Goal: Information Seeking & Learning: Check status

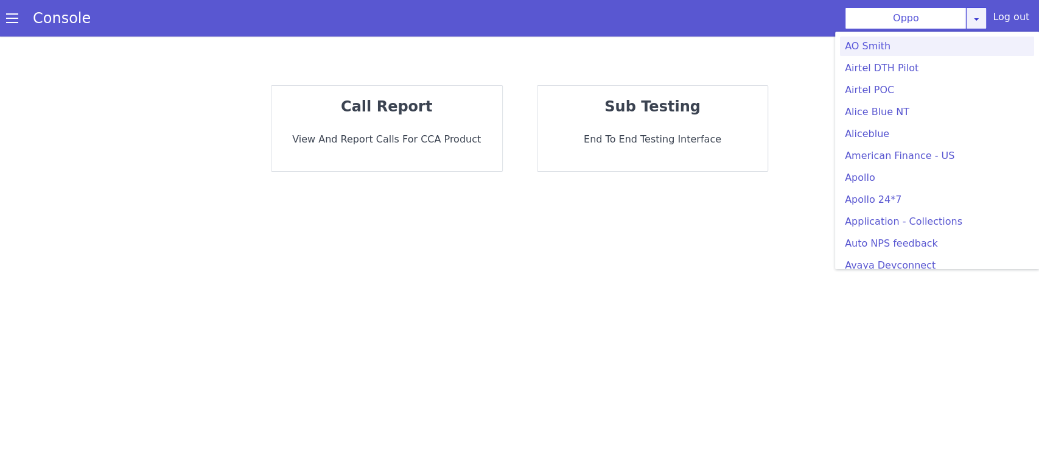
drag, startPoint x: 0, startPoint y: 0, endPoint x: 985, endPoint y: 25, distance: 984.9
click at [985, 25] on link at bounding box center [976, 18] width 21 height 22
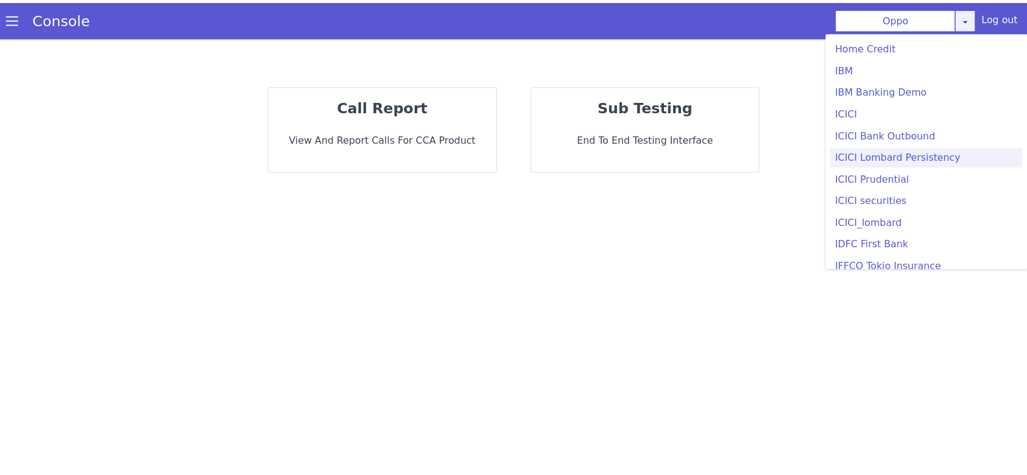
scroll to position [1374, 0]
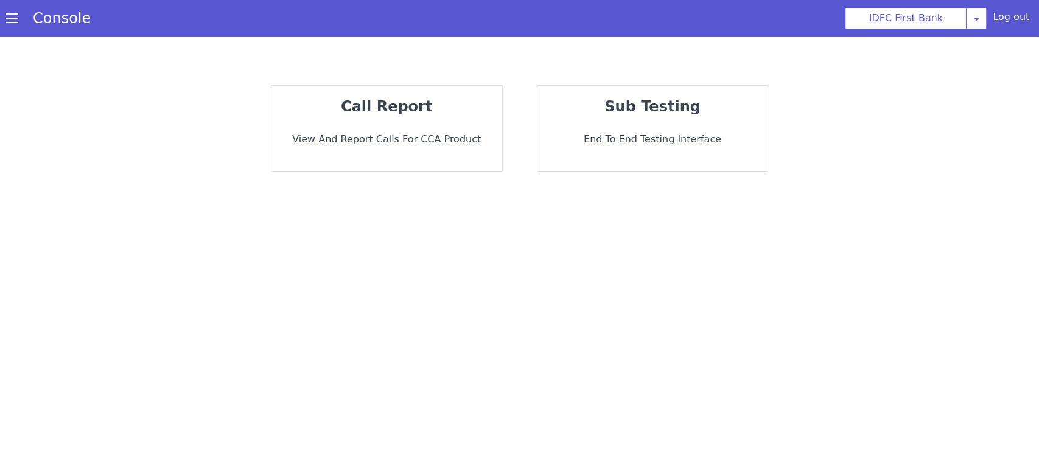
click at [418, 114] on strong "call report" at bounding box center [386, 106] width 91 height 17
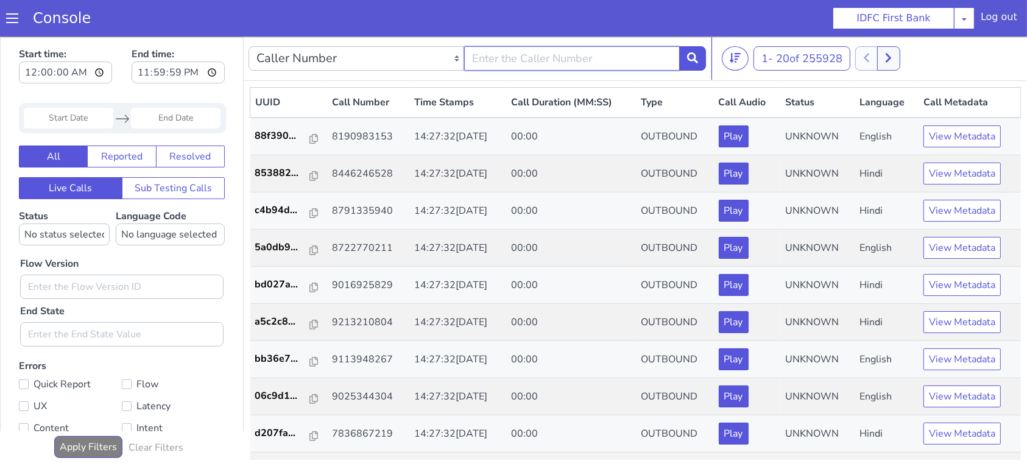
click at [515, 65] on input "text" at bounding box center [572, 58] width 216 height 24
type input "9110104254"
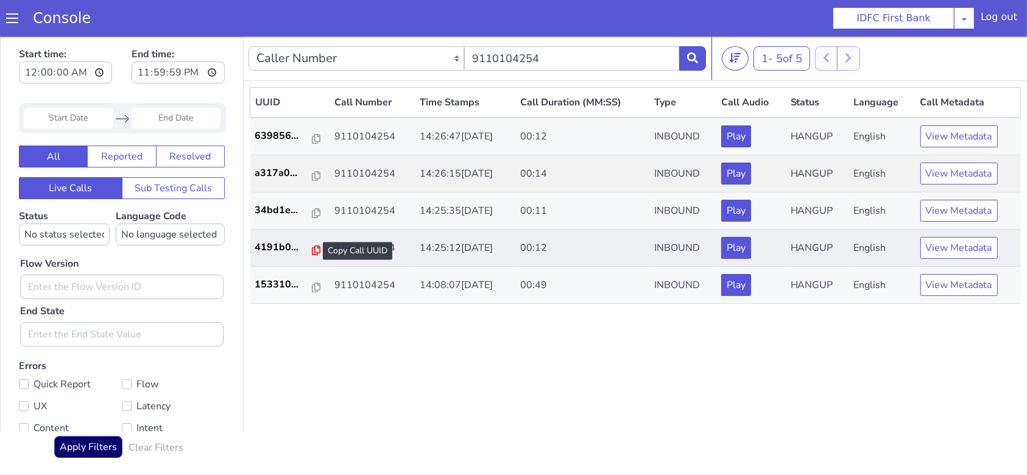
click at [312, 247] on icon at bounding box center [316, 250] width 9 height 10
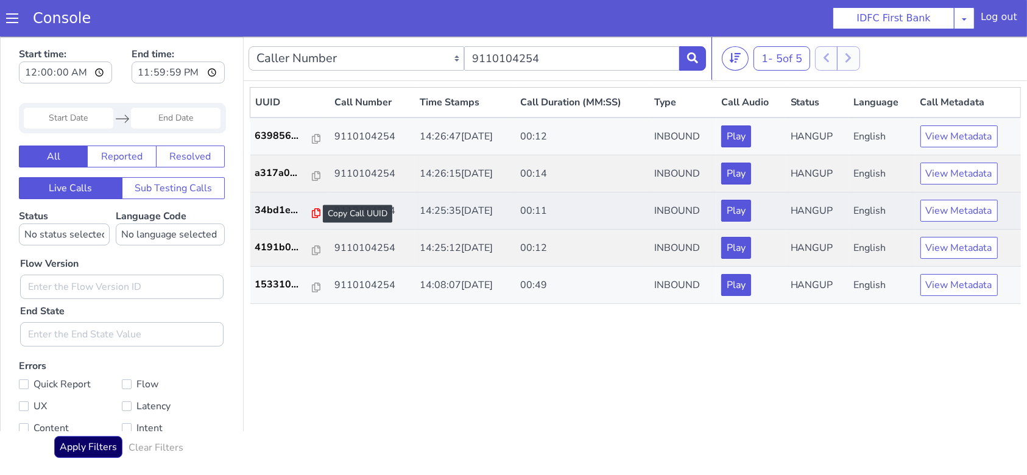
click at [313, 214] on icon at bounding box center [316, 213] width 9 height 10
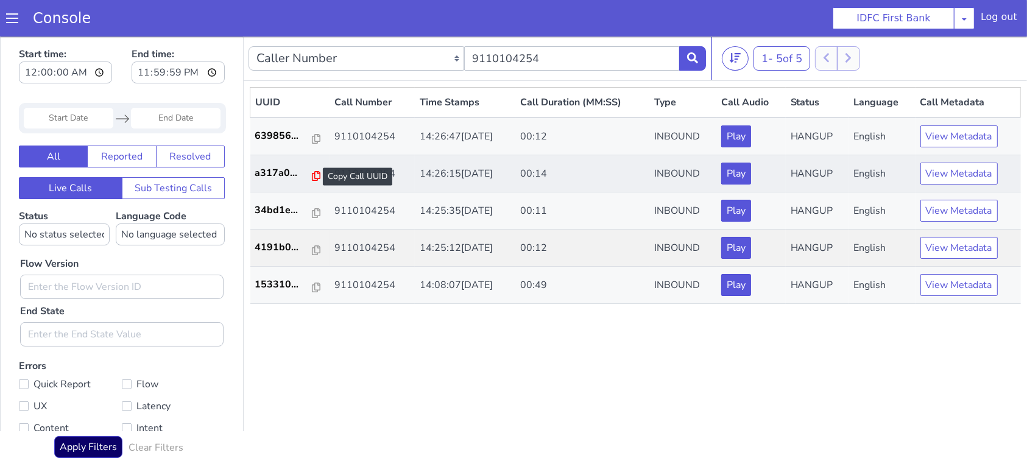
click at [312, 179] on icon at bounding box center [316, 175] width 9 height 10
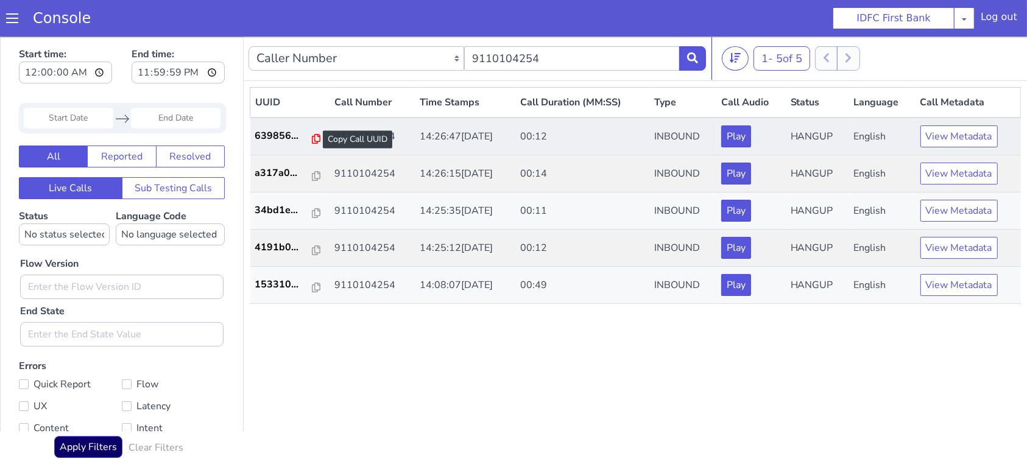
click at [312, 138] on icon at bounding box center [316, 138] width 9 height 10
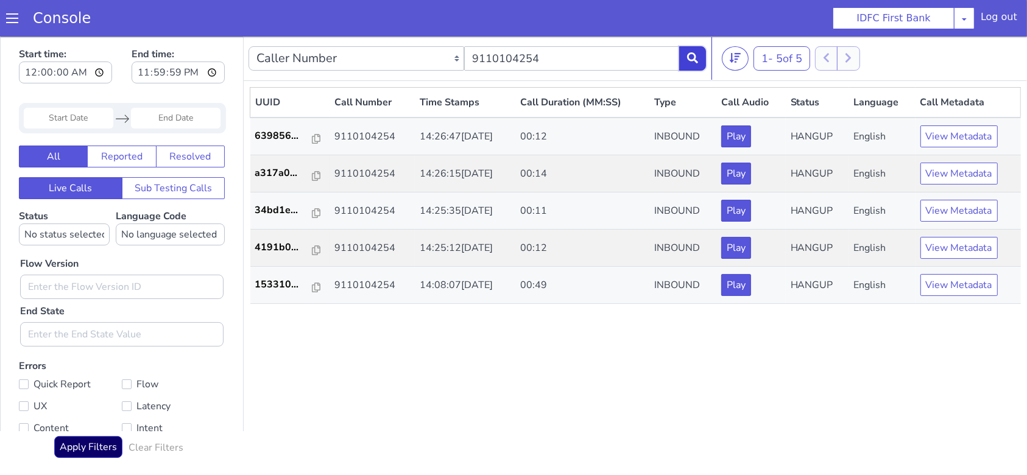
click at [694, 61] on icon at bounding box center [692, 57] width 11 height 11
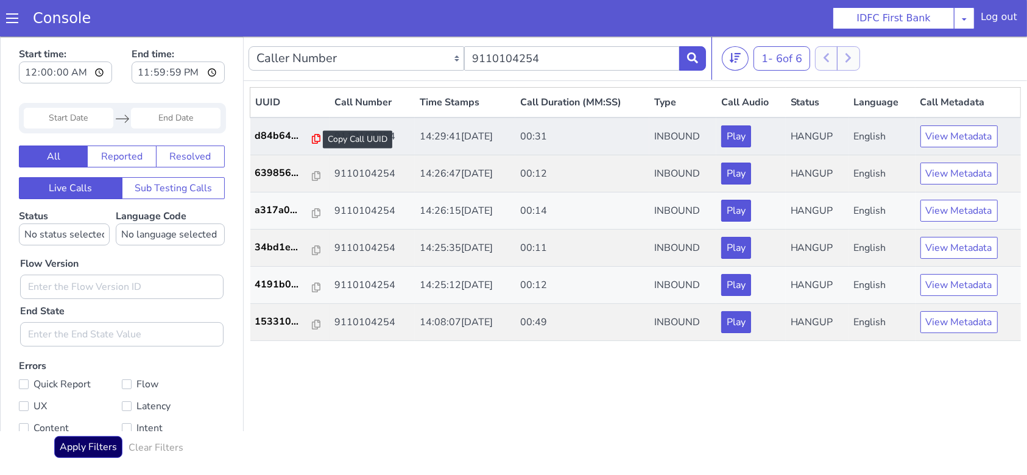
click at [312, 139] on icon at bounding box center [316, 138] width 9 height 10
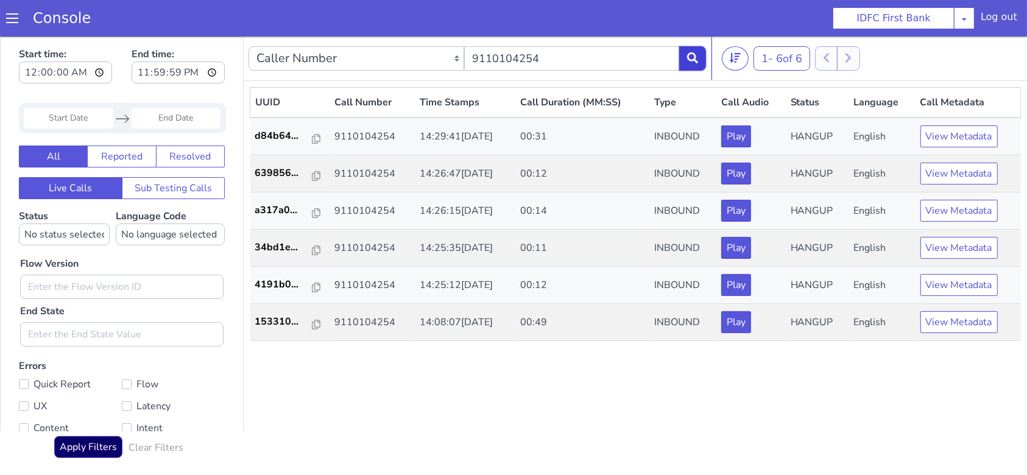
click at [694, 63] on button at bounding box center [692, 58] width 27 height 24
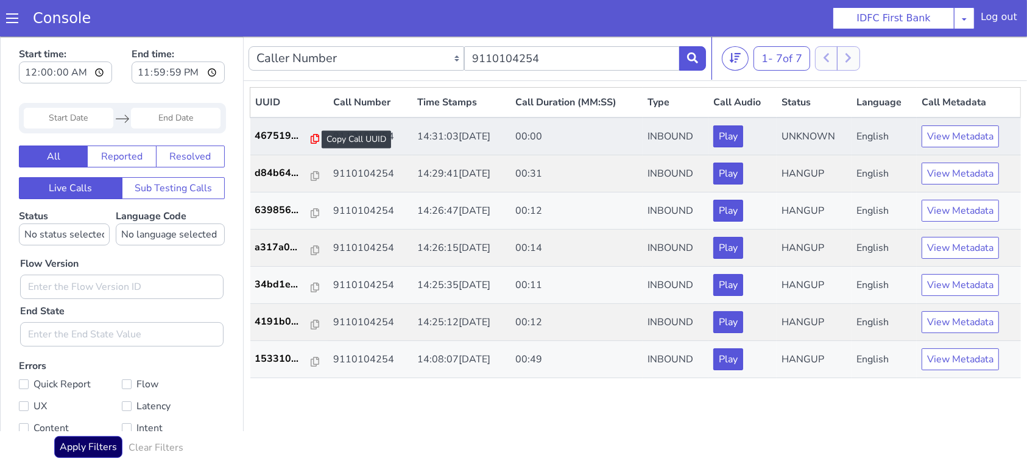
click at [311, 139] on icon at bounding box center [315, 138] width 9 height 10
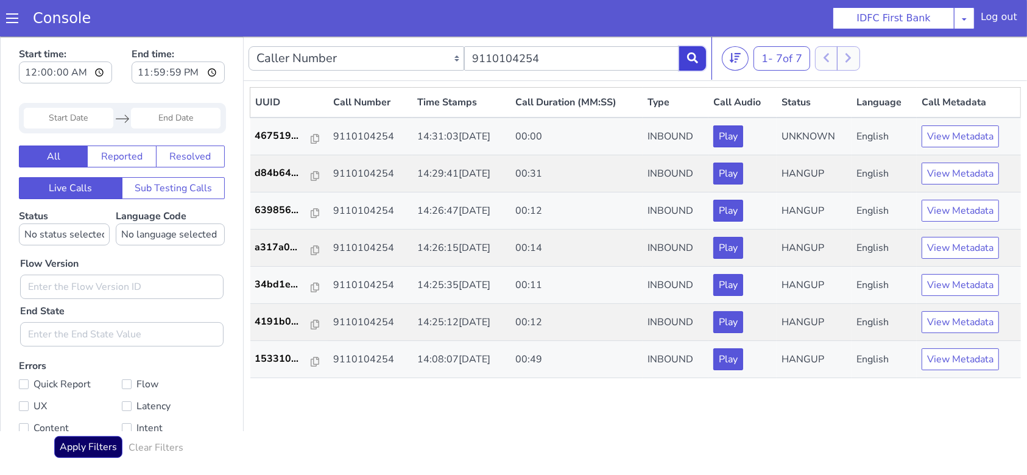
click at [686, 64] on button at bounding box center [692, 58] width 27 height 24
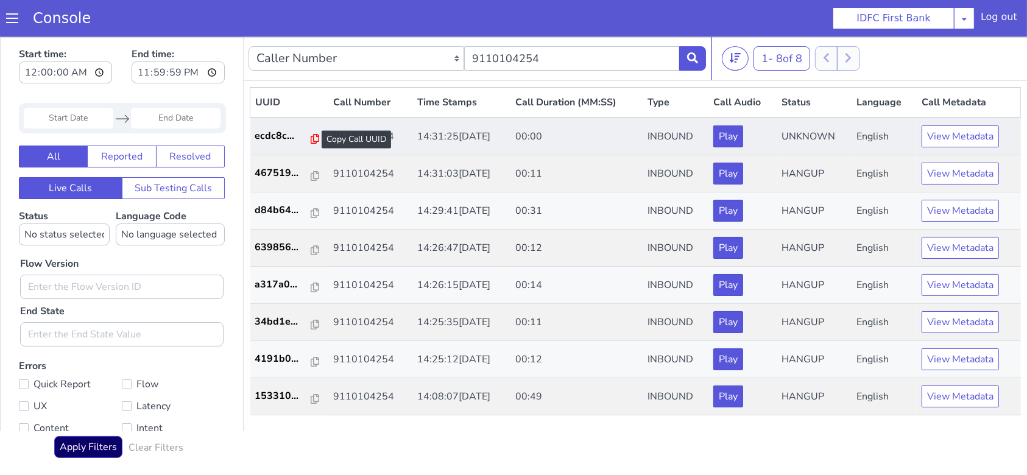
click at [311, 136] on icon at bounding box center [315, 138] width 9 height 10
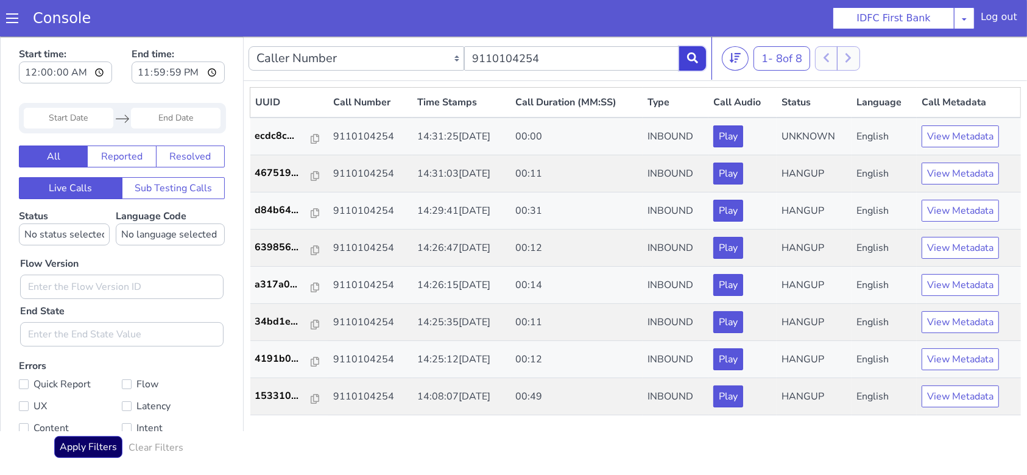
click at [695, 62] on icon at bounding box center [692, 57] width 11 height 11
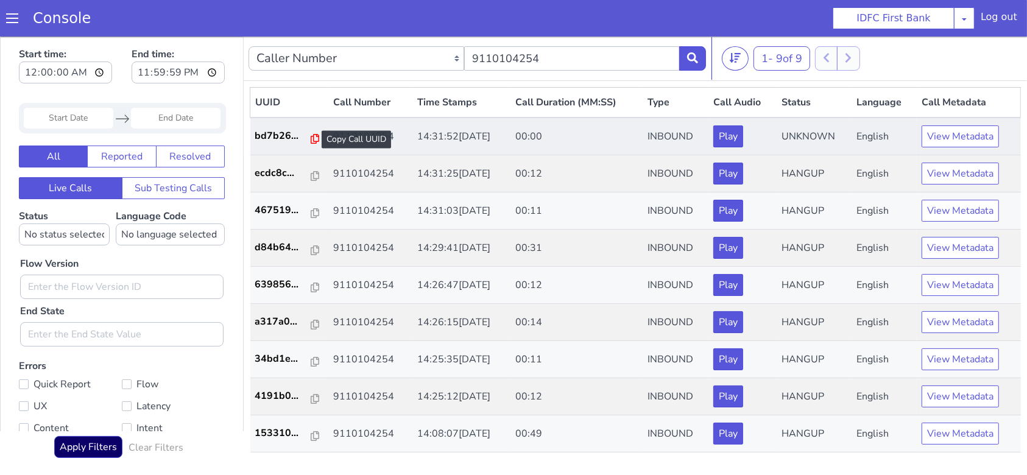
click at [311, 140] on icon at bounding box center [315, 138] width 9 height 10
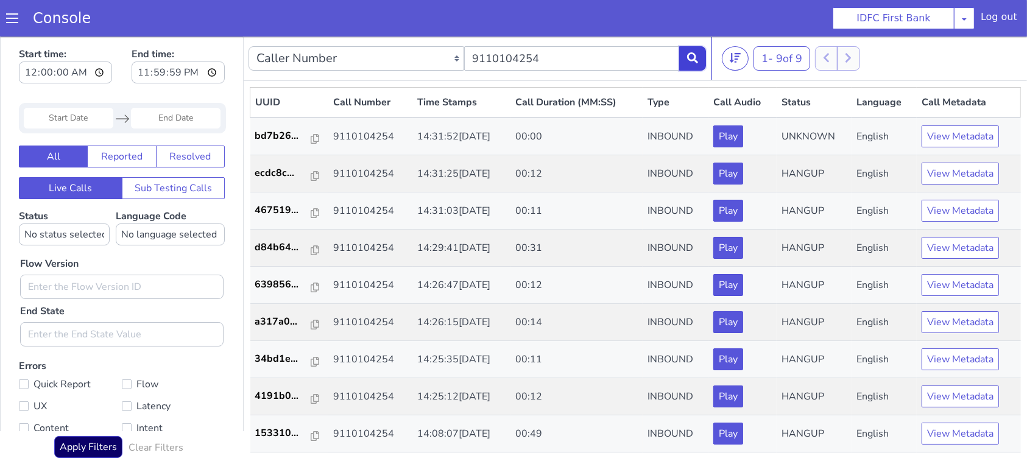
click at [686, 58] on button at bounding box center [692, 58] width 27 height 24
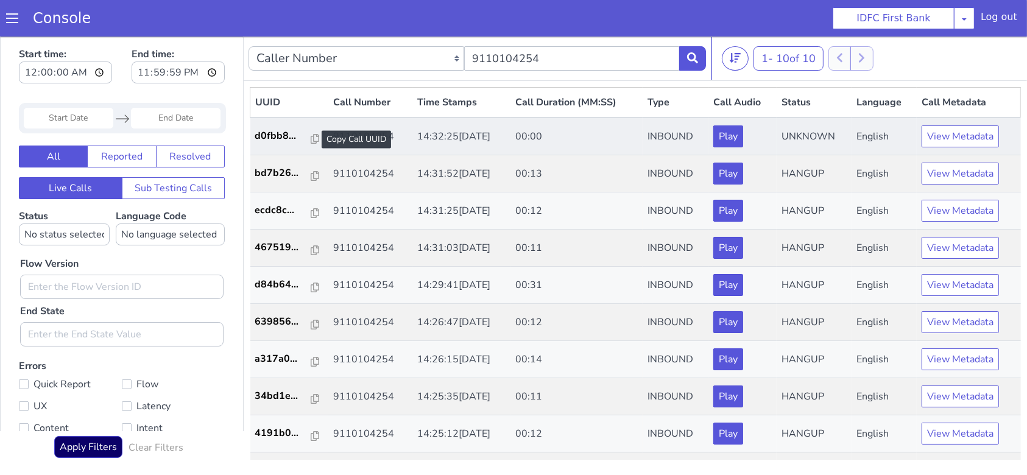
click at [311, 143] on div at bounding box center [315, 139] width 9 height 15
click at [311, 139] on icon at bounding box center [315, 138] width 9 height 10
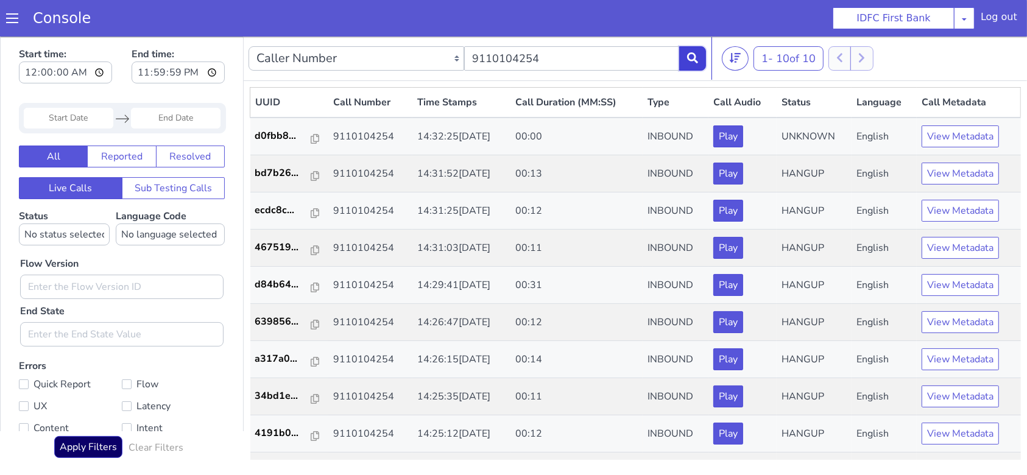
click at [695, 52] on icon at bounding box center [692, 57] width 11 height 11
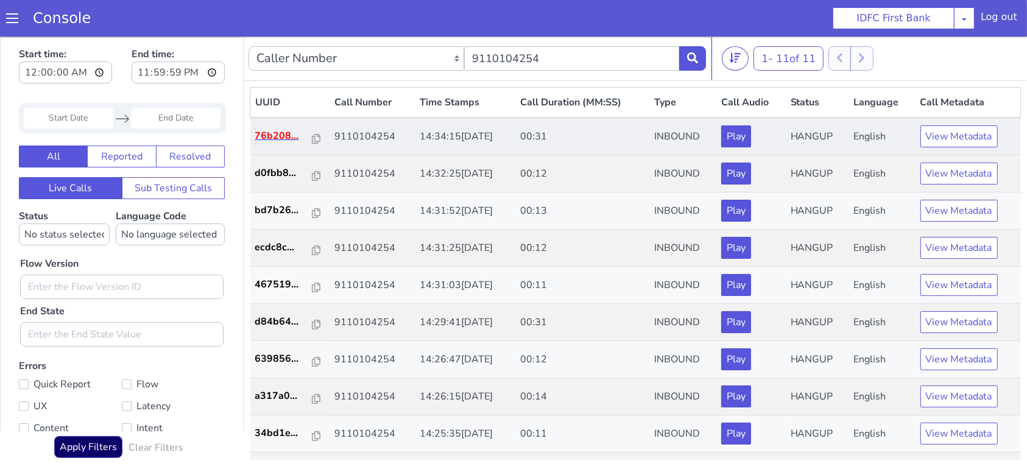
click at [281, 136] on p "76b208..." at bounding box center [284, 135] width 58 height 15
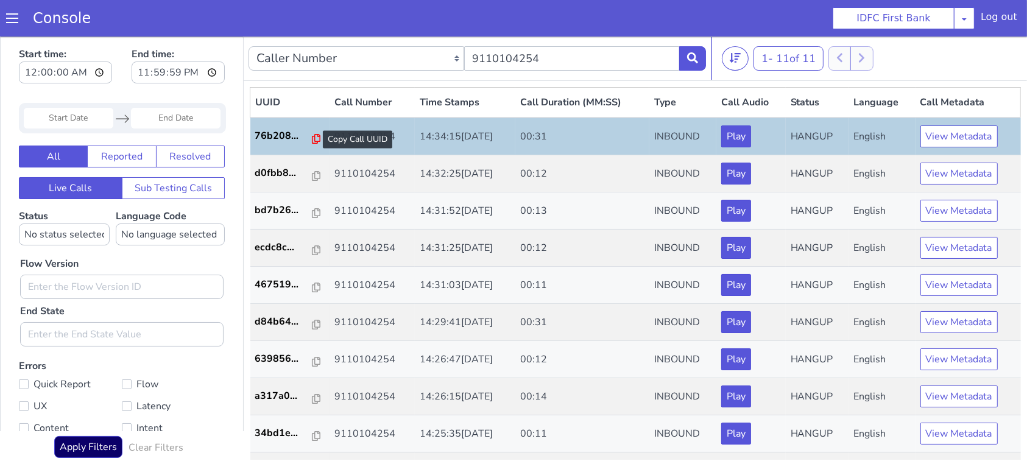
click at [312, 134] on icon at bounding box center [316, 138] width 9 height 10
click at [699, 54] on button at bounding box center [692, 58] width 27 height 24
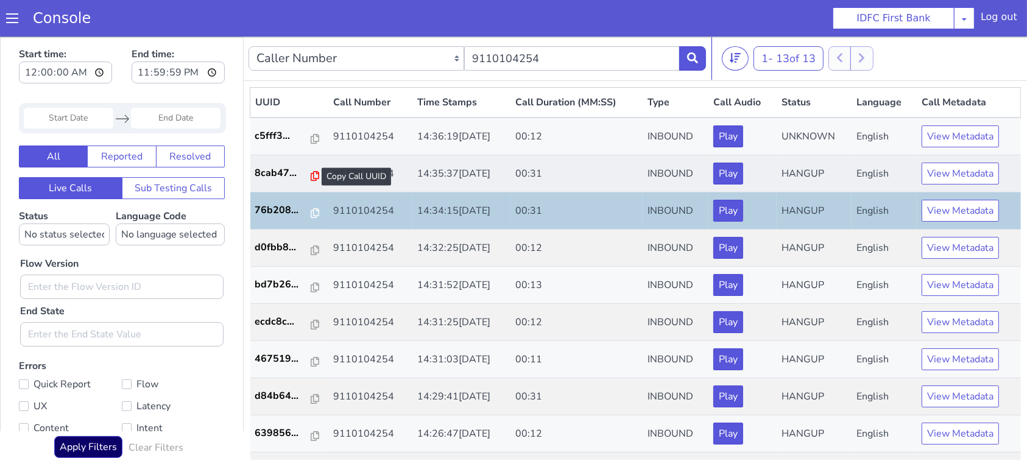
click at [311, 175] on icon at bounding box center [315, 175] width 9 height 10
click at [692, 49] on button at bounding box center [692, 58] width 27 height 24
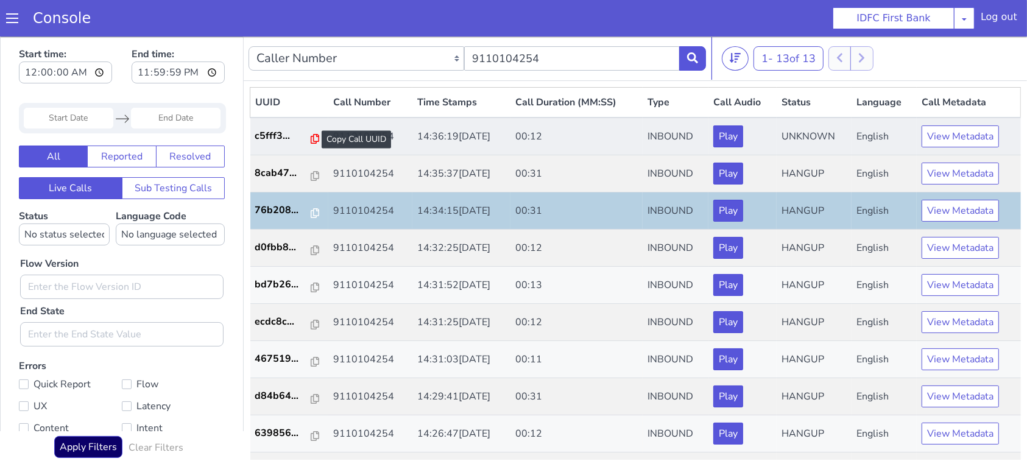
click at [311, 136] on icon at bounding box center [315, 138] width 9 height 10
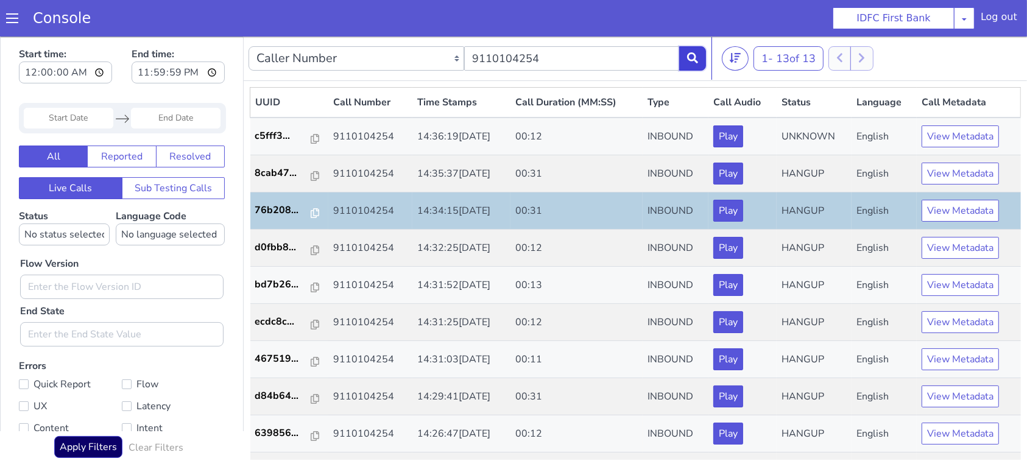
click at [684, 55] on button at bounding box center [692, 58] width 27 height 24
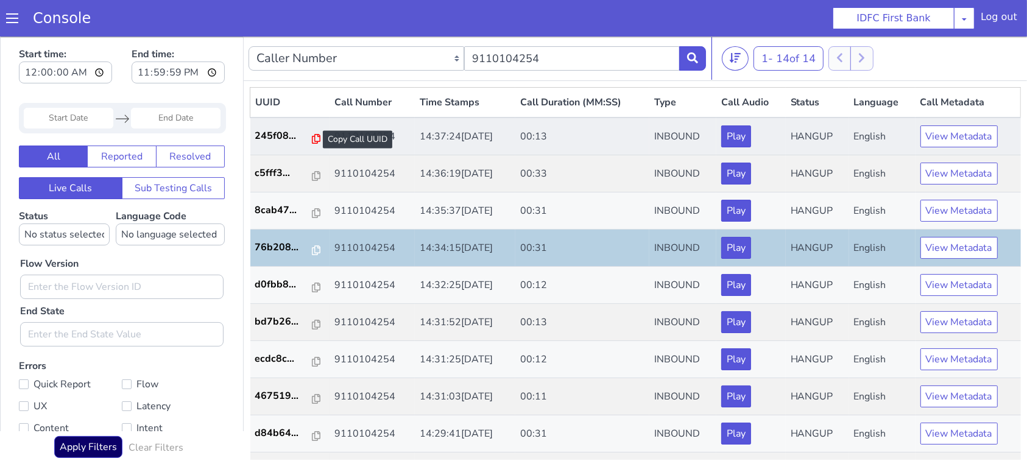
click at [312, 142] on icon at bounding box center [316, 138] width 9 height 10
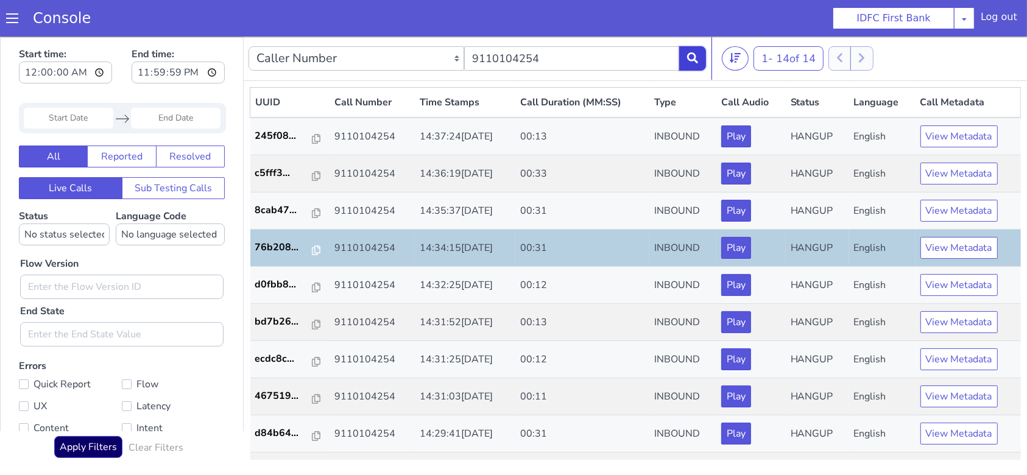
click at [695, 56] on icon at bounding box center [692, 57] width 11 height 11
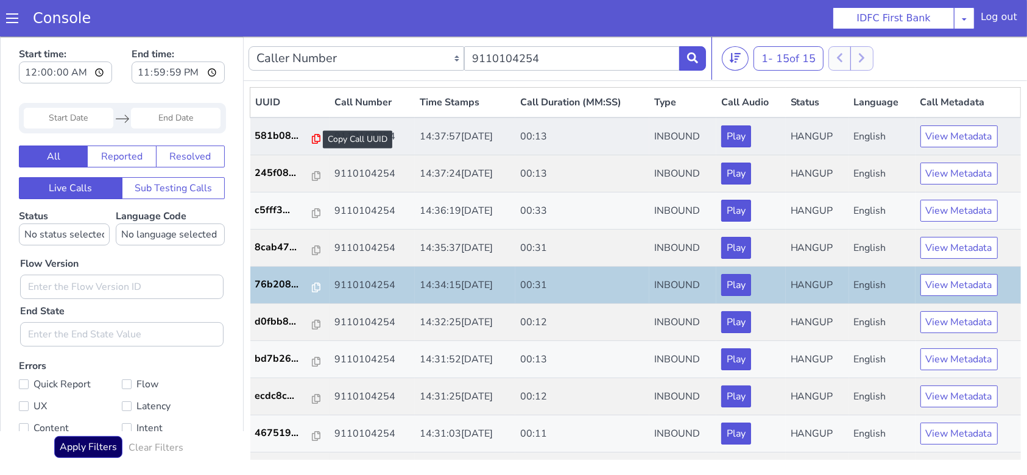
click at [312, 138] on icon at bounding box center [316, 138] width 9 height 10
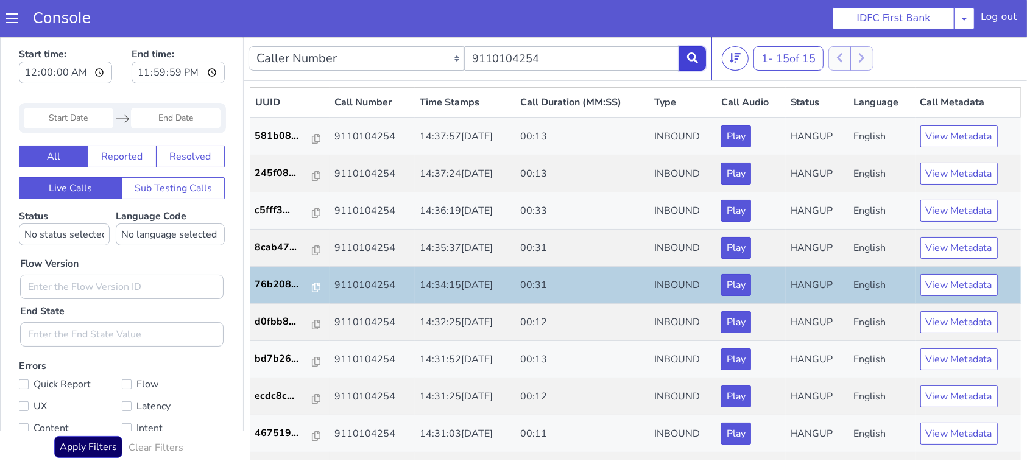
click at [687, 58] on icon at bounding box center [692, 57] width 11 height 11
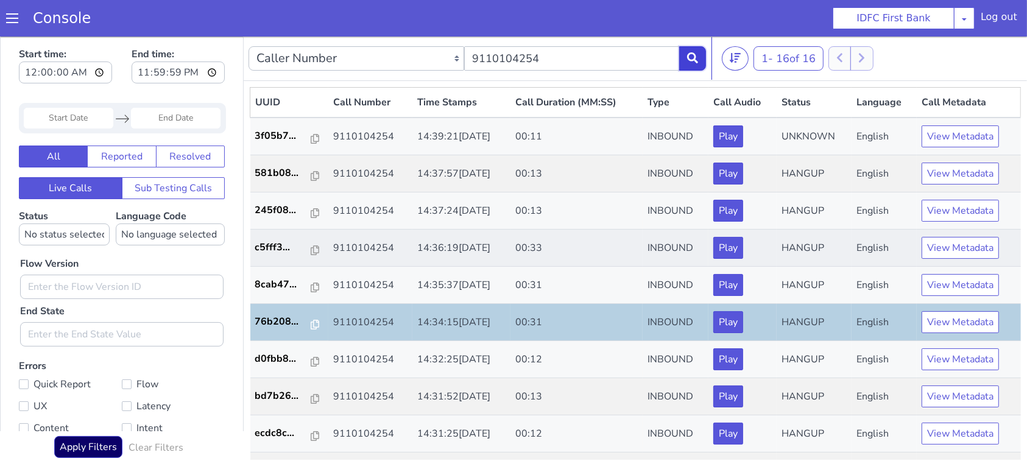
scroll to position [250, 0]
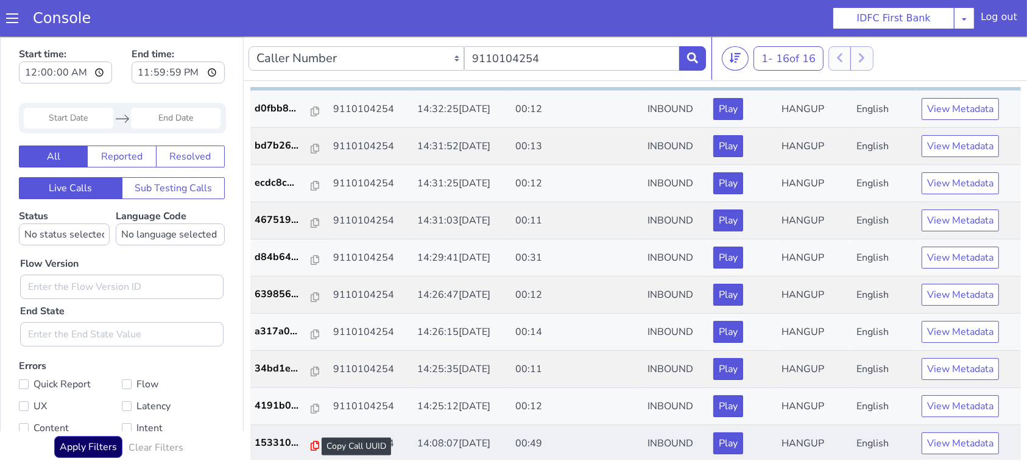
click at [311, 445] on icon at bounding box center [315, 445] width 9 height 10
click at [693, 51] on button at bounding box center [692, 58] width 27 height 24
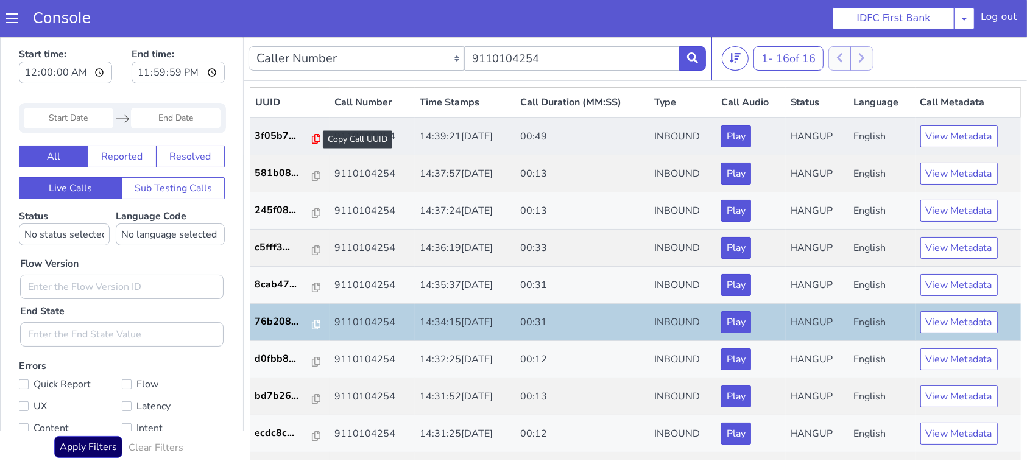
click at [312, 137] on icon at bounding box center [316, 138] width 9 height 10
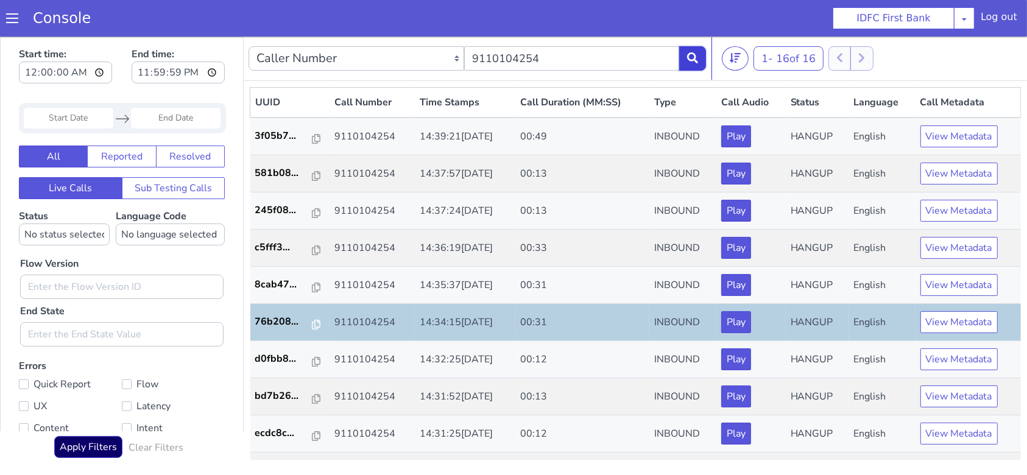
click at [690, 58] on icon at bounding box center [692, 57] width 11 height 11
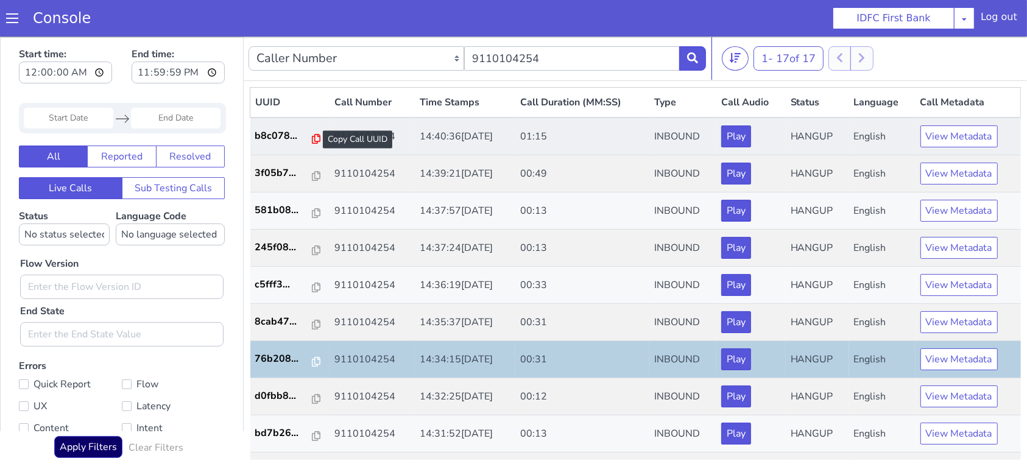
click at [312, 138] on icon at bounding box center [316, 138] width 9 height 10
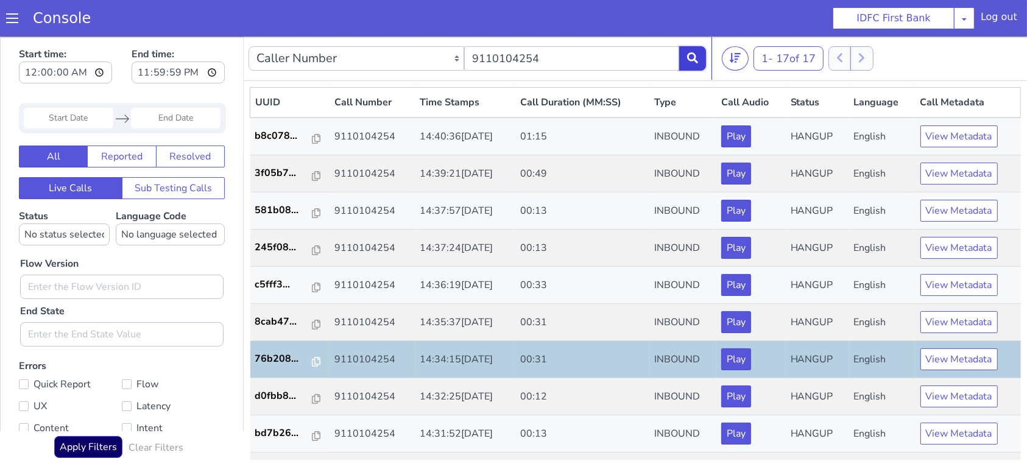
click at [698, 65] on button at bounding box center [692, 58] width 27 height 24
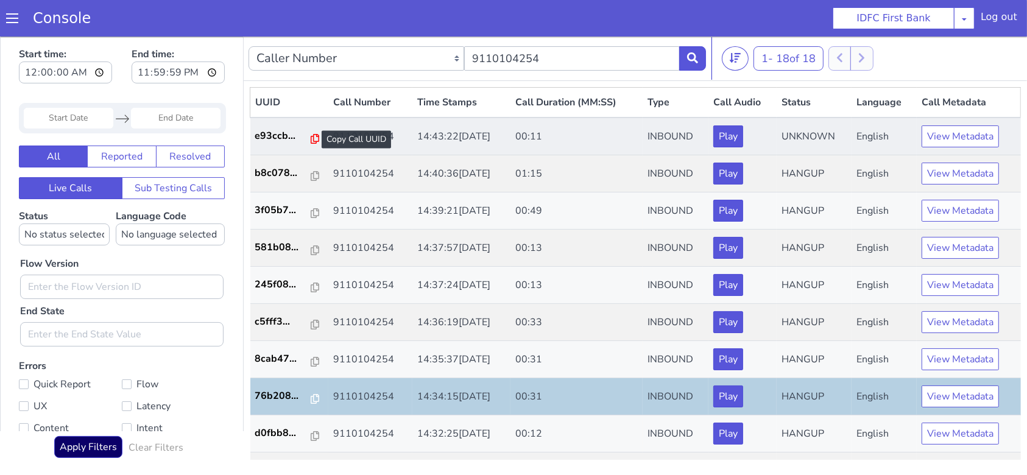
click at [311, 136] on icon at bounding box center [315, 138] width 9 height 10
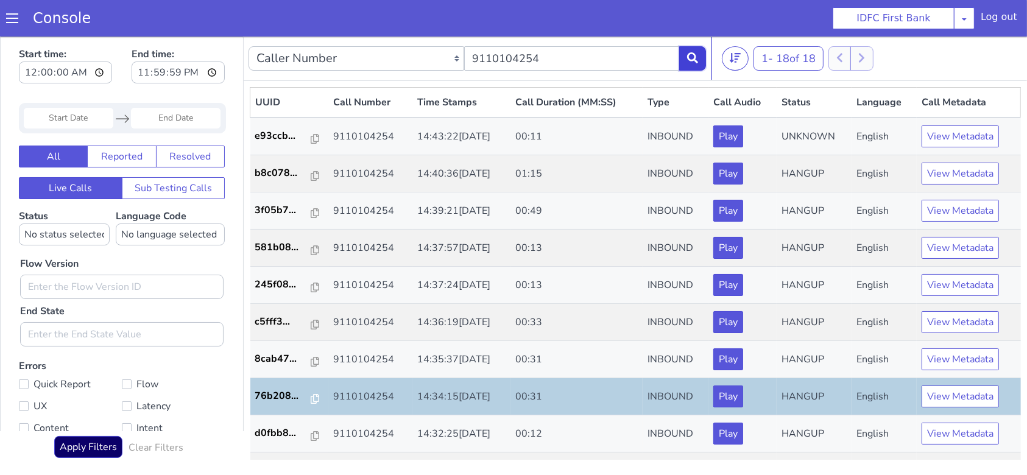
click at [683, 47] on button at bounding box center [692, 58] width 27 height 24
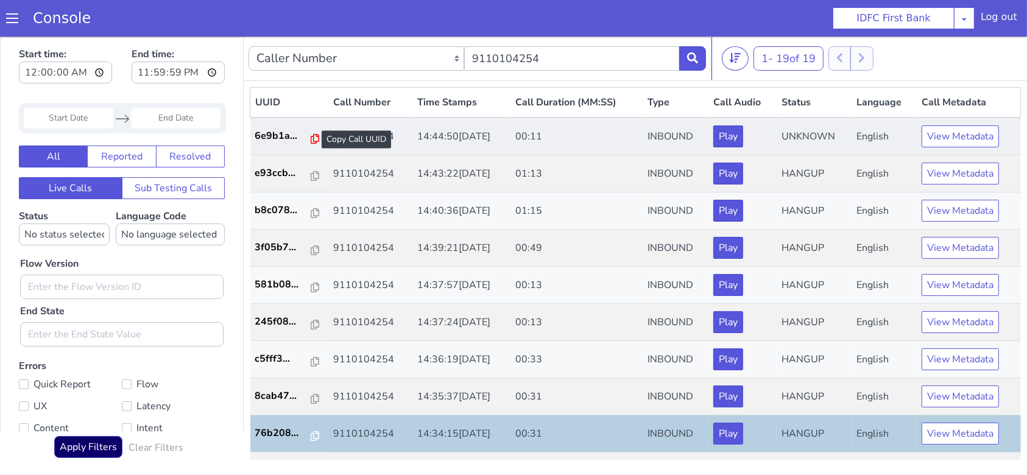
click at [311, 139] on icon at bounding box center [315, 138] width 9 height 10
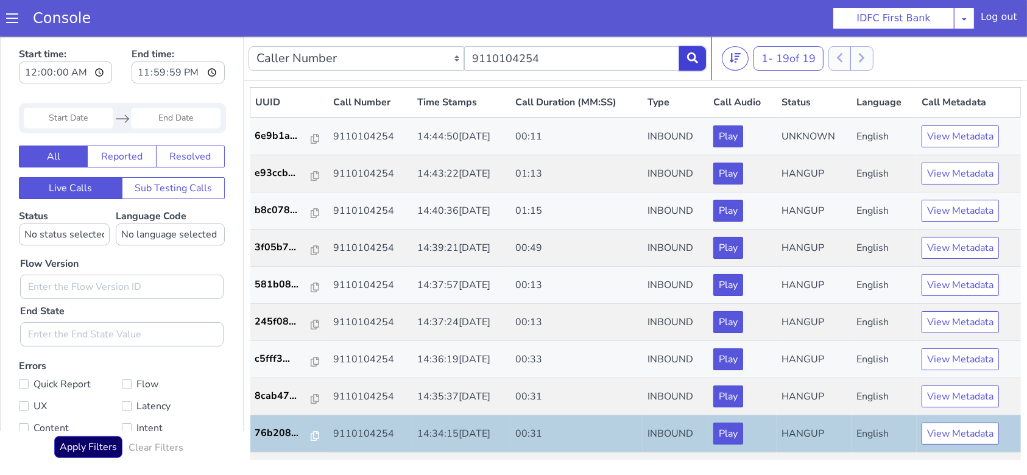
click at [697, 52] on icon at bounding box center [692, 57] width 11 height 11
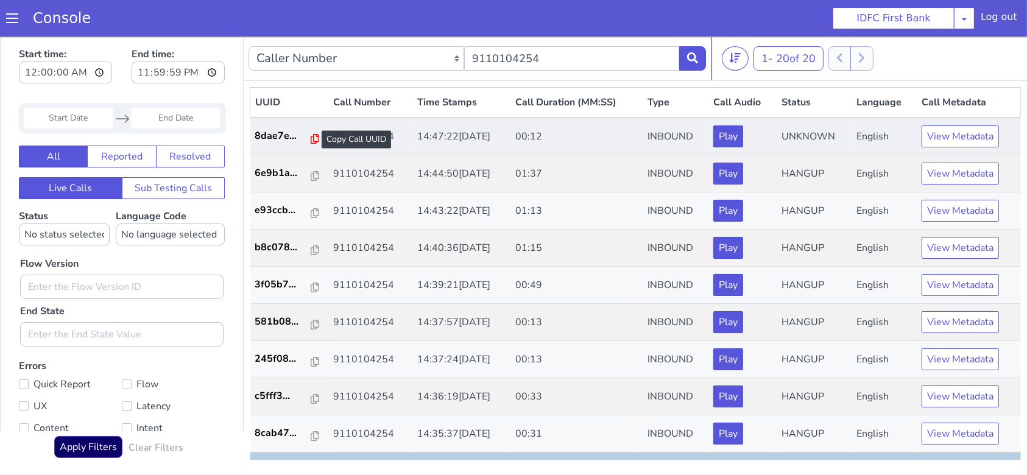
click at [311, 133] on icon at bounding box center [315, 138] width 9 height 10
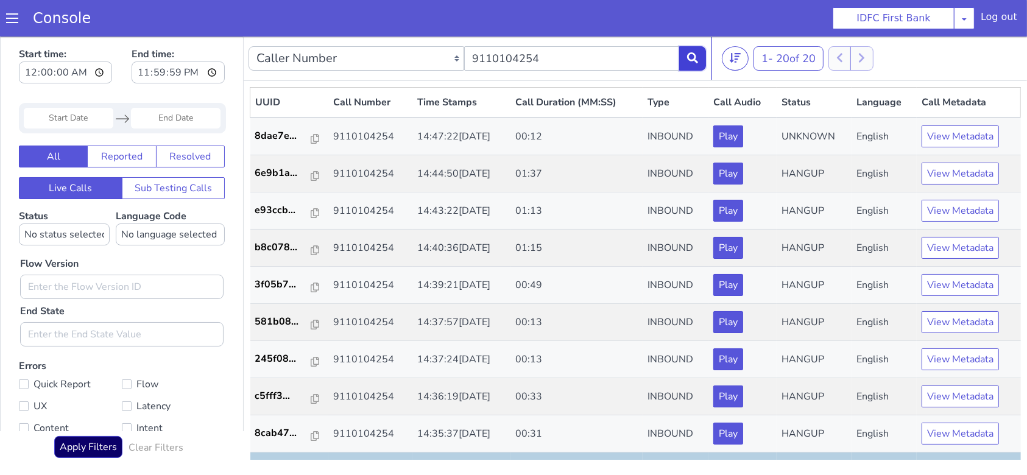
click at [692, 63] on button at bounding box center [692, 58] width 27 height 24
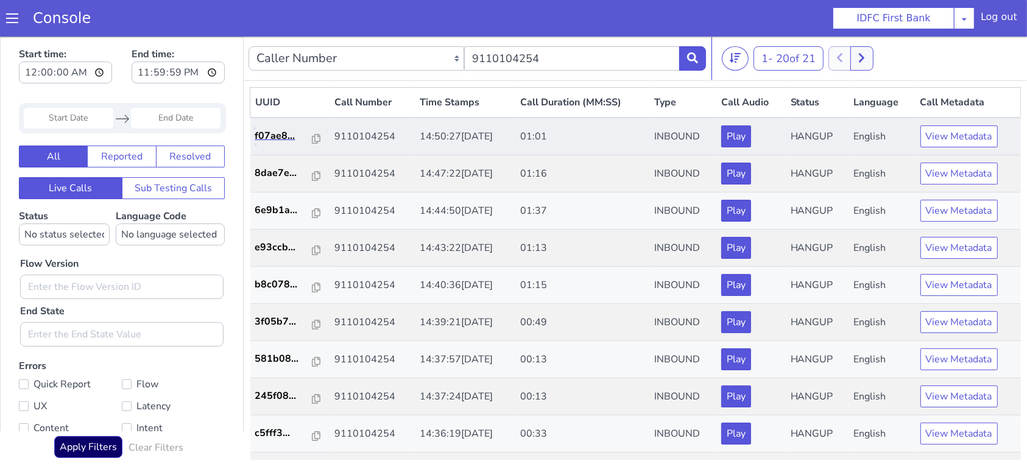
click at [314, 138] on link "f07ae8..." at bounding box center [290, 135] width 70 height 15
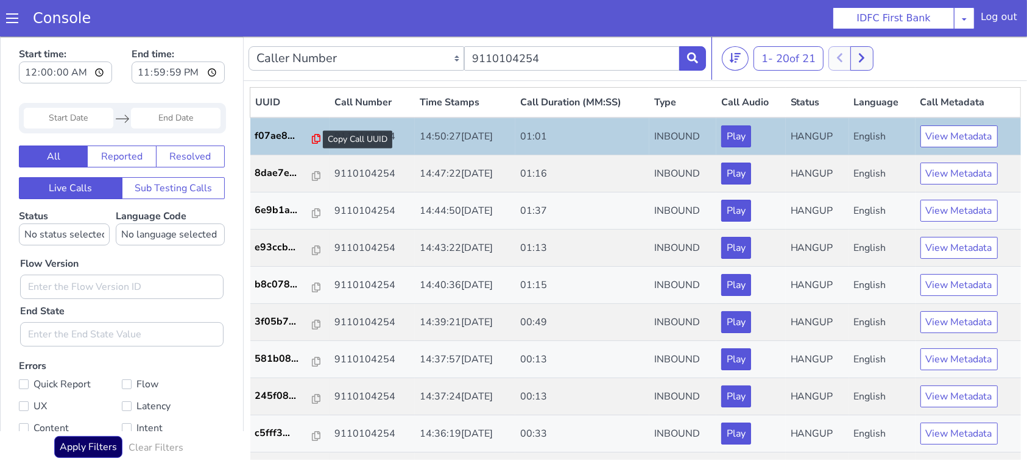
click at [312, 135] on icon at bounding box center [316, 138] width 9 height 10
click at [692, 58] on icon at bounding box center [692, 57] width 11 height 11
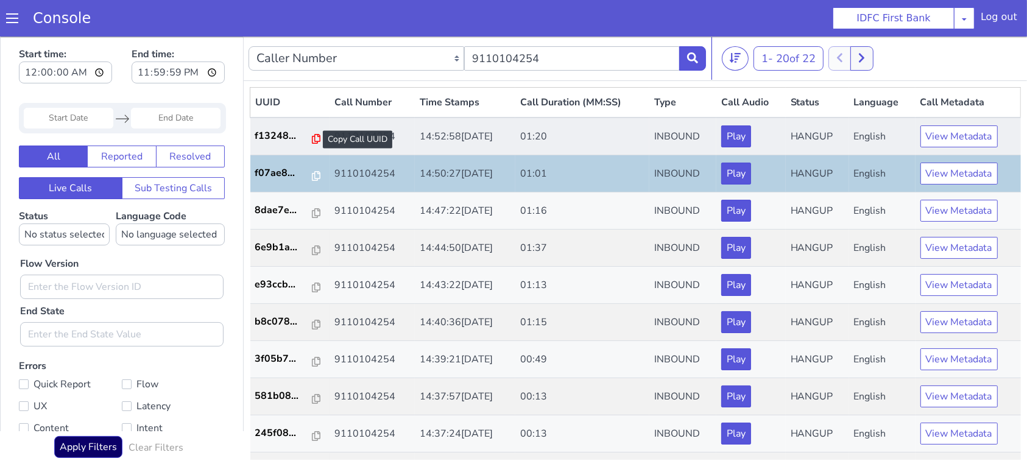
click at [312, 138] on icon at bounding box center [316, 138] width 9 height 10
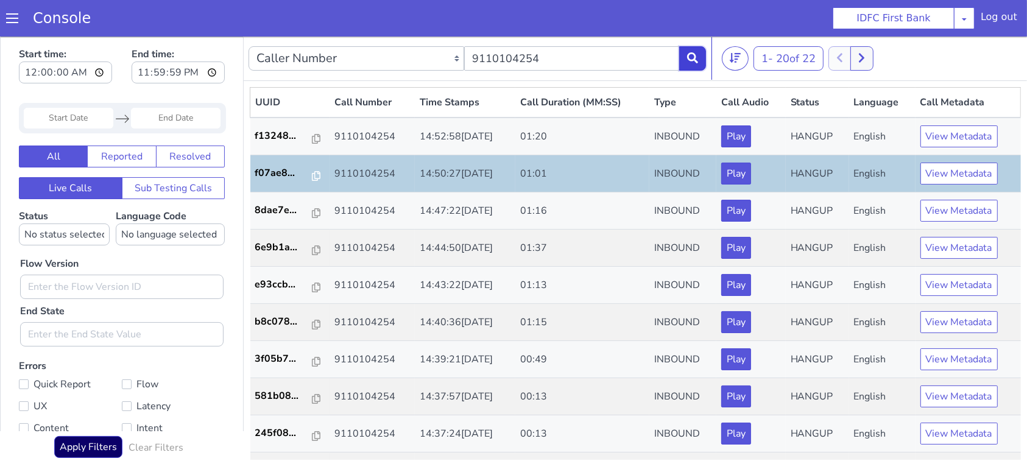
click at [692, 68] on button at bounding box center [692, 58] width 27 height 24
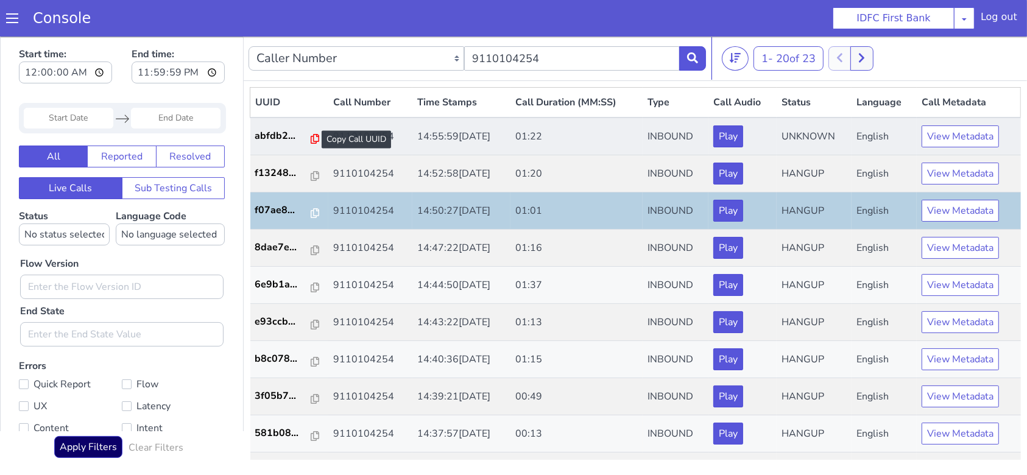
click at [311, 138] on icon at bounding box center [315, 138] width 9 height 10
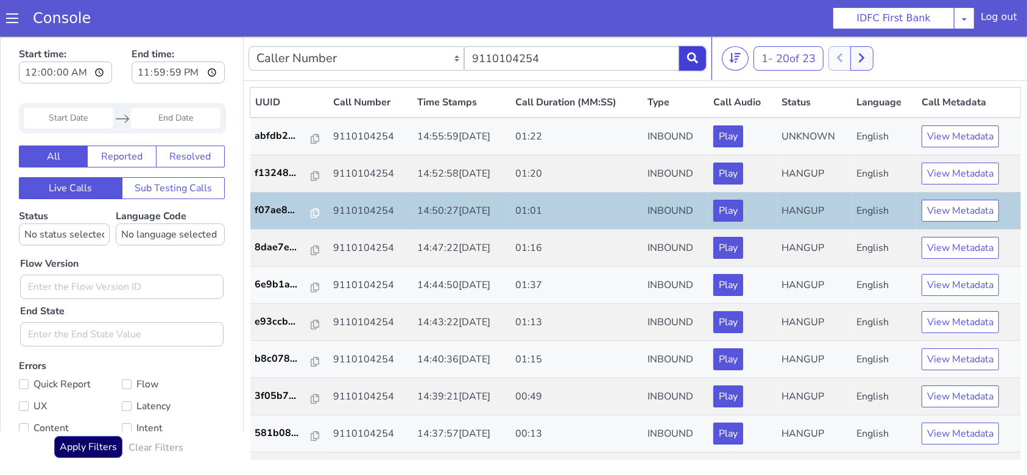
click at [685, 58] on button at bounding box center [692, 58] width 27 height 24
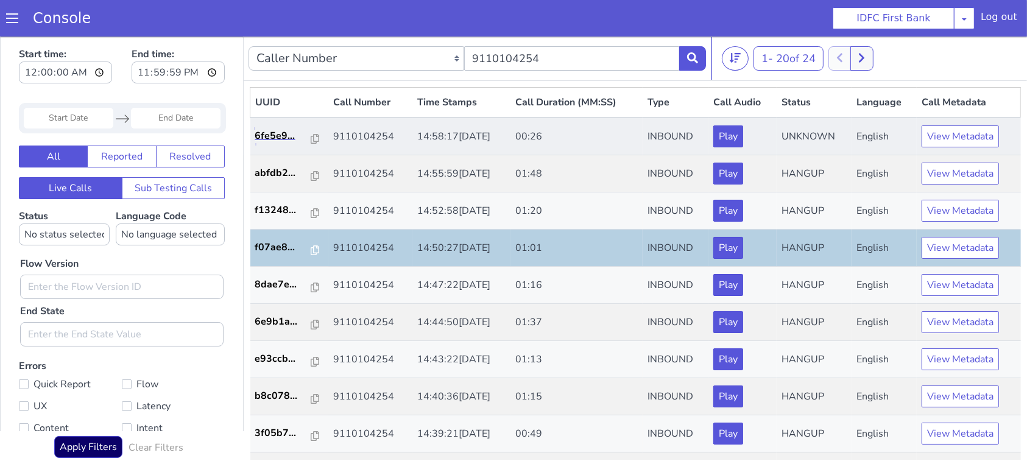
click at [313, 135] on link "6fe5e9..." at bounding box center [289, 135] width 68 height 15
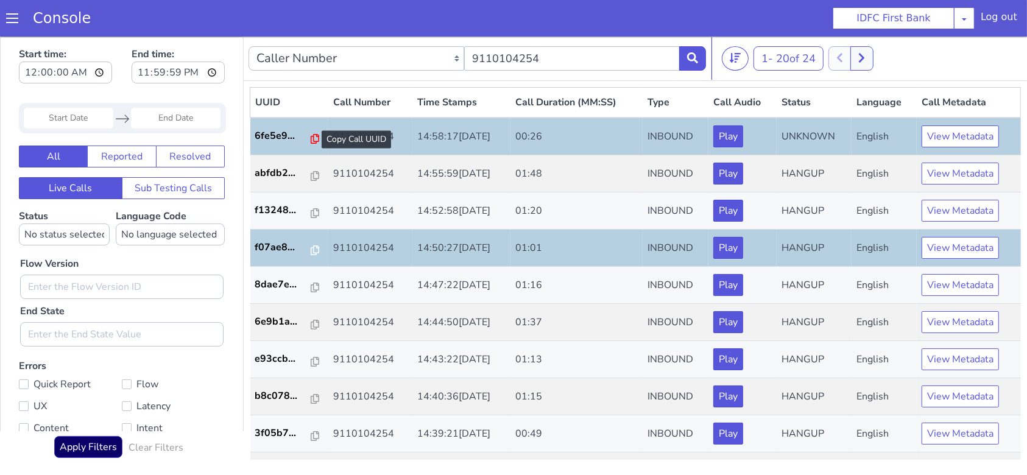
click at [311, 137] on icon at bounding box center [315, 138] width 9 height 10
click at [695, 59] on icon at bounding box center [692, 57] width 11 height 11
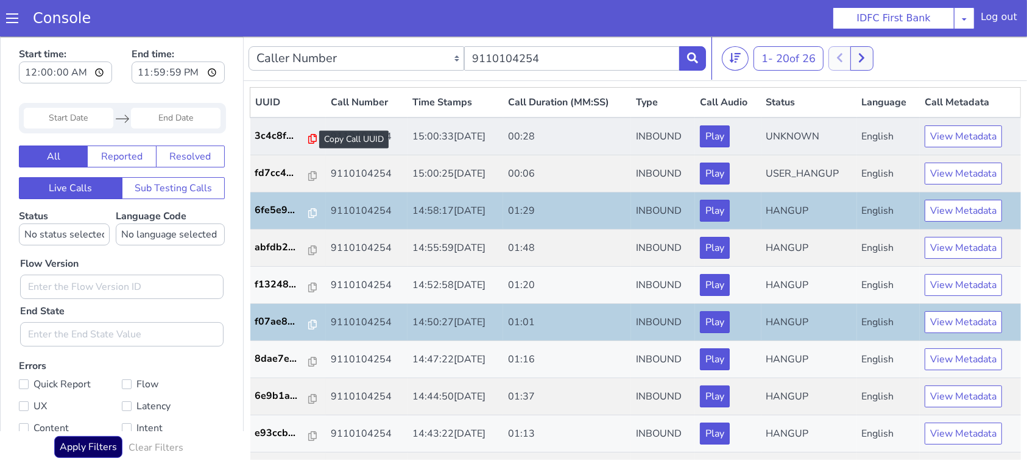
click at [308, 137] on icon at bounding box center [312, 138] width 9 height 10
